Goal: Complete application form

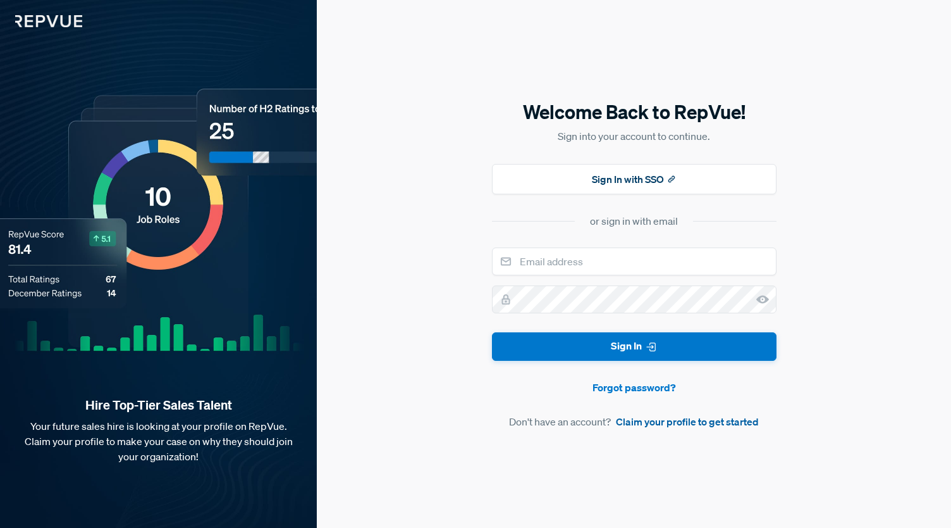
click at [671, 425] on link "Claim your profile to get started" at bounding box center [687, 421] width 143 height 15
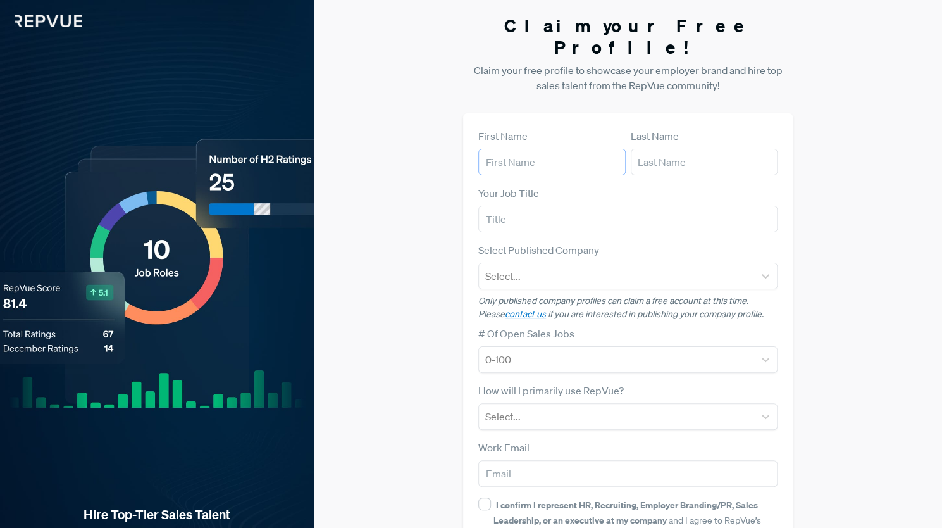
click at [541, 149] on input "text" at bounding box center [551, 162] width 147 height 27
type input "[PERSON_NAME]"
type input "r"
type input "[PERSON_NAME]"
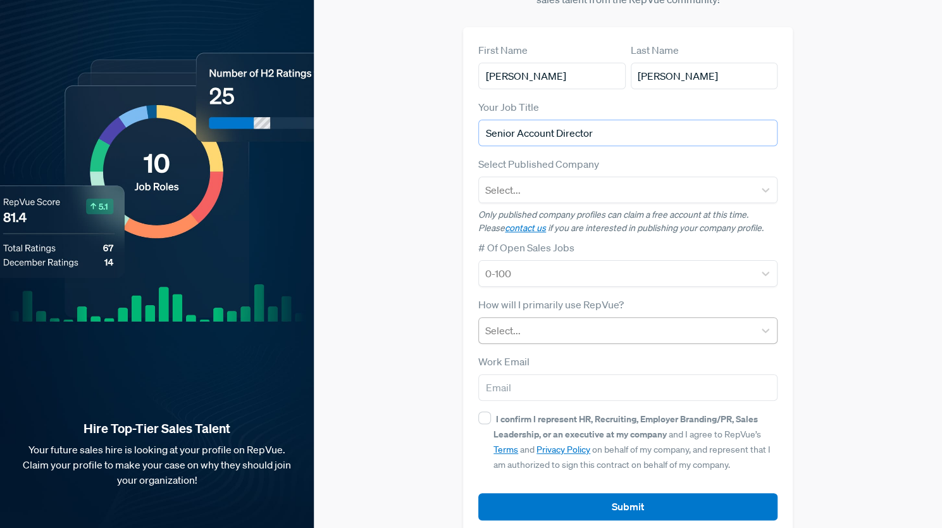
type input "Senior Account Director"
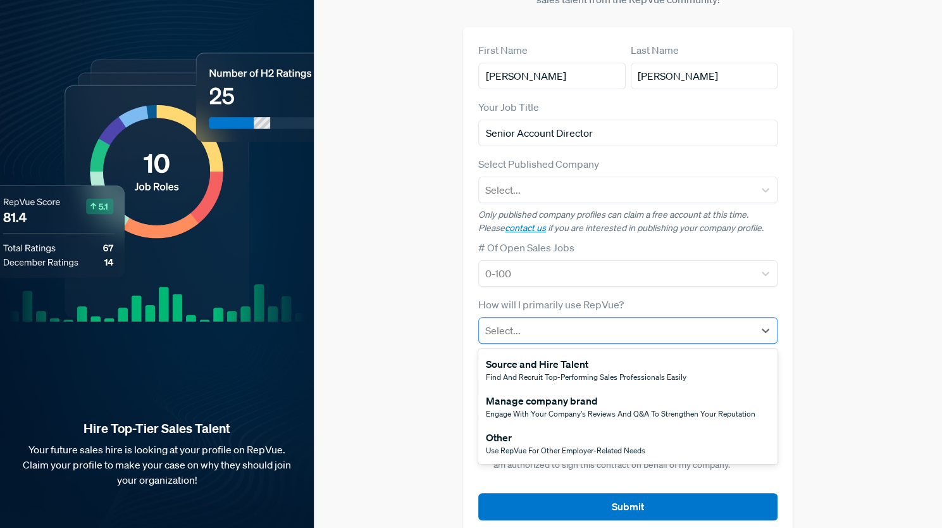
click at [497, 321] on div at bounding box center [616, 330] width 263 height 18
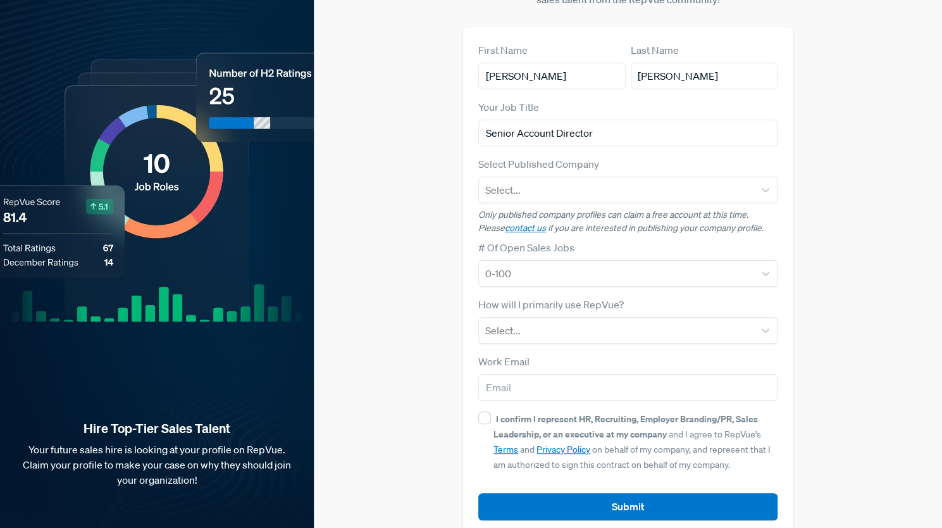
click at [430, 321] on div "Claim your Free Profile! Claim your free profile to showcase your employer bran…" at bounding box center [628, 232] width 628 height 636
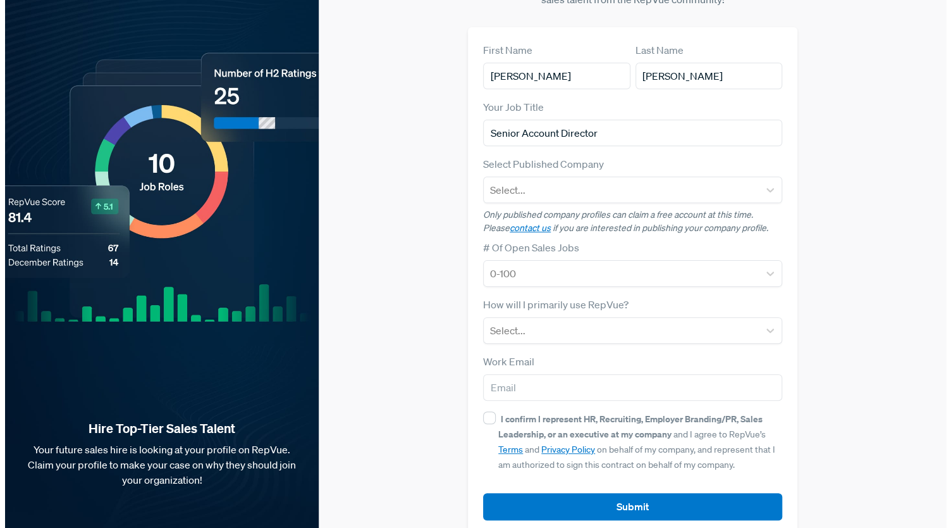
scroll to position [0, 0]
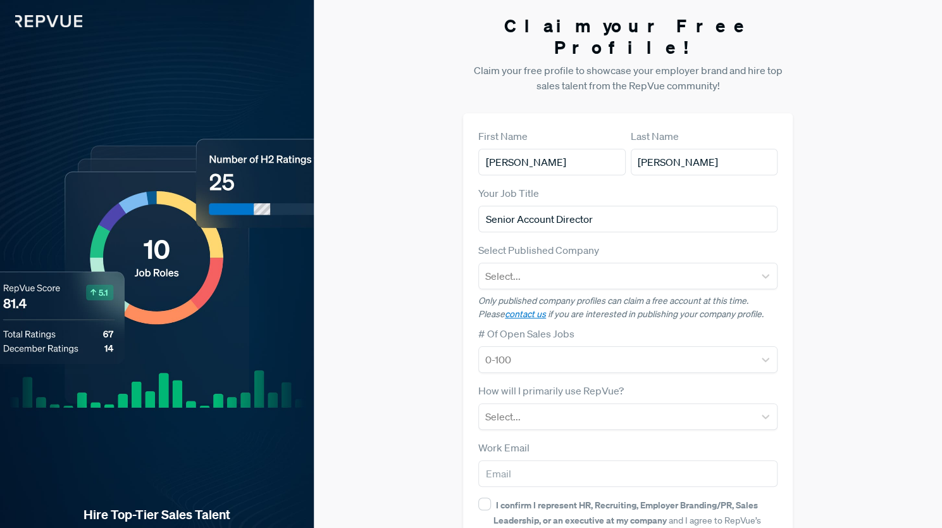
click at [46, 7] on img at bounding box center [41, 13] width 82 height 27
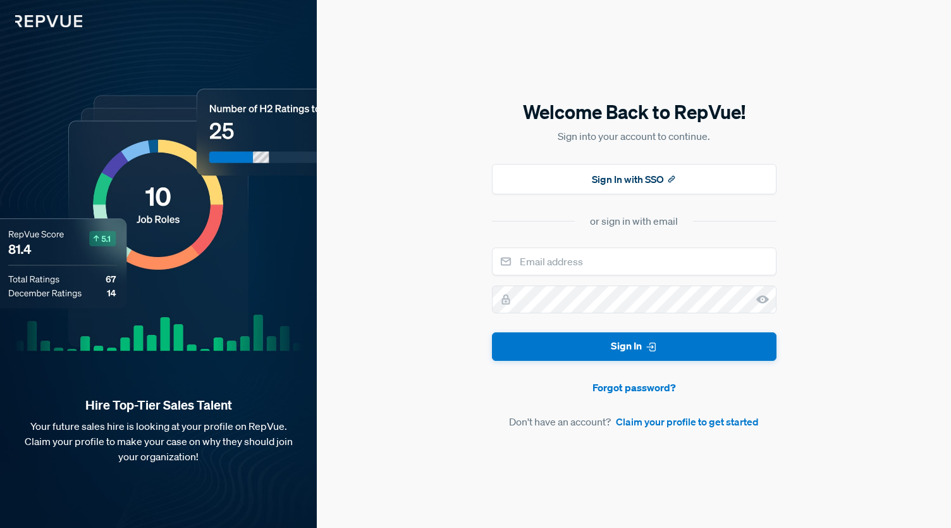
click at [65, 22] on img at bounding box center [41, 13] width 82 height 27
